Goal: Check status: Check status

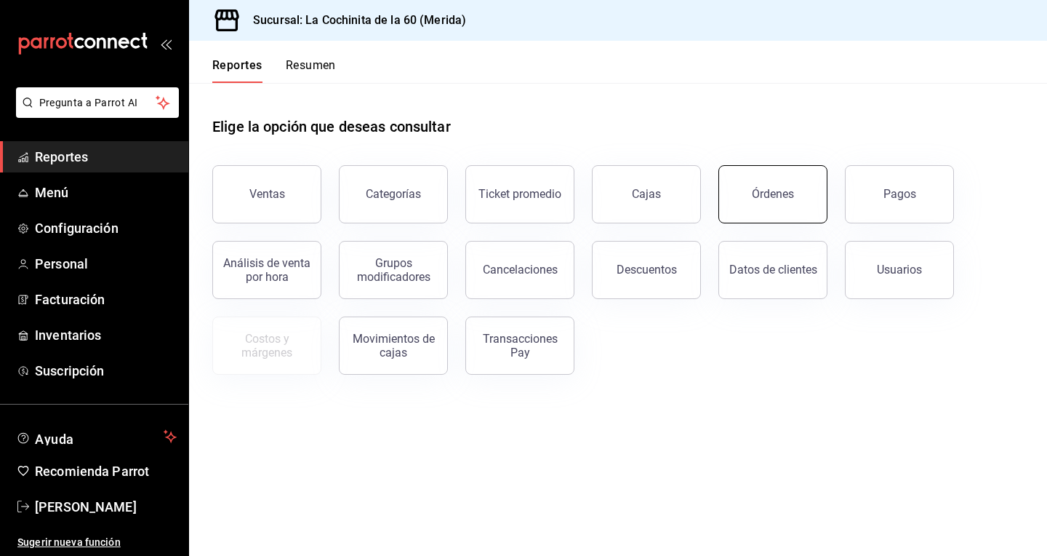
click at [784, 207] on button "Órdenes" at bounding box center [773, 194] width 109 height 58
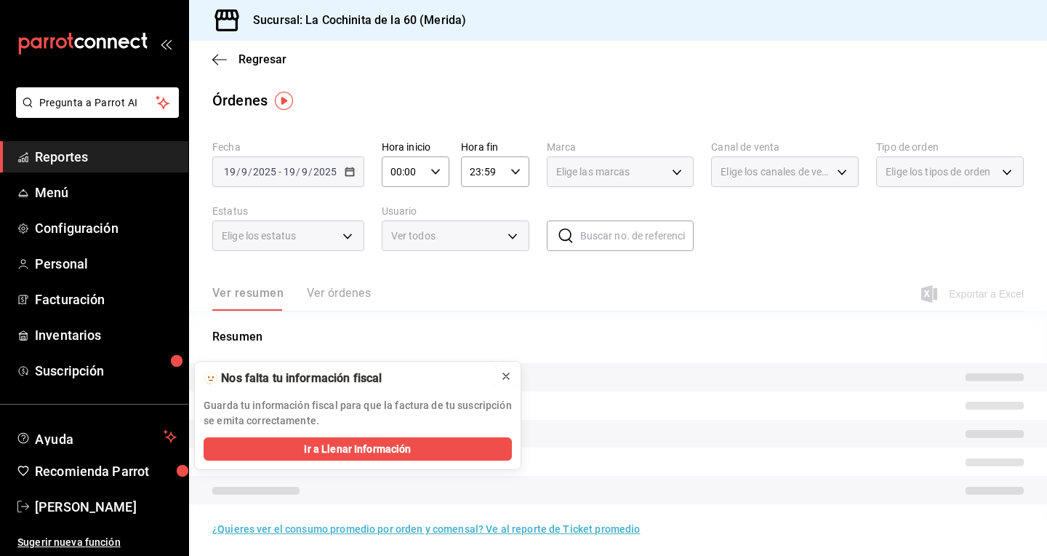
click at [505, 375] on icon at bounding box center [506, 376] width 6 height 6
